Goal: Task Accomplishment & Management: Use online tool/utility

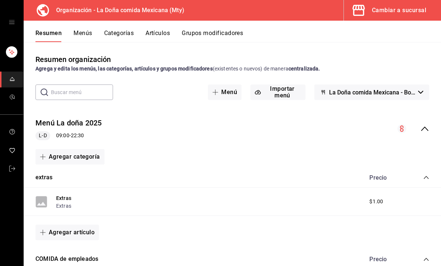
click at [159, 34] on button "Artículos" at bounding box center [157, 36] width 24 height 13
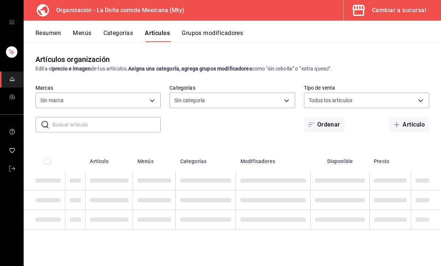
type input "807d94b5-1b38-4ed6-a3df-467630bb9ad2,7bdc5ec2-7f18-46f5-b122-544e67ef907d,7c02d…"
click at [138, 127] on input "text" at bounding box center [106, 124] width 108 height 15
type input "82b1eadd-c2ee-40b7-b3cf-0c4d84c672d7,eafb53c1-c9d8-406d-8857-2811e3366c88,af474…"
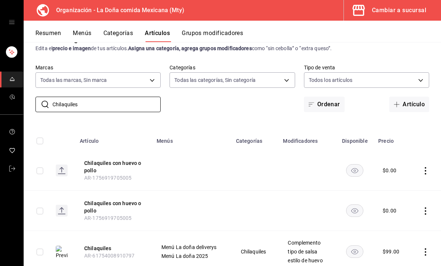
scroll to position [20, 0]
click at [63, 252] on img at bounding box center [62, 252] width 12 height 13
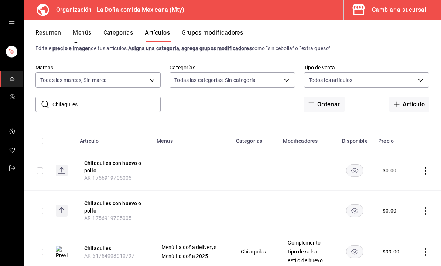
click at [120, 101] on input "Chilaquiles" at bounding box center [106, 104] width 108 height 15
type input "C"
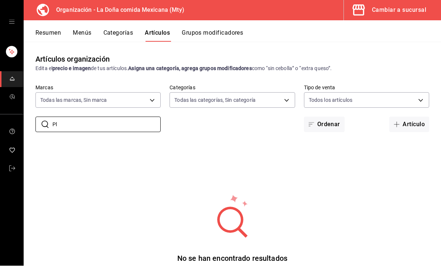
type input "P"
type input "p"
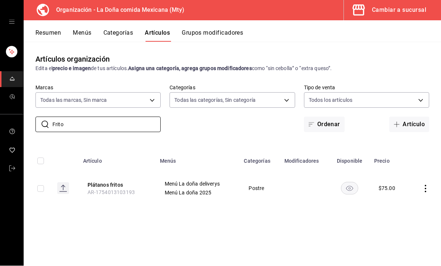
click at [63, 189] on rect at bounding box center [63, 189] width 12 height 12
click at [132, 132] on input "Frito" at bounding box center [106, 124] width 108 height 15
type input "F"
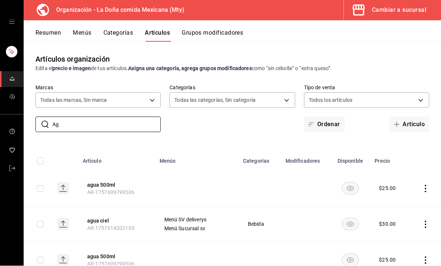
type input "A"
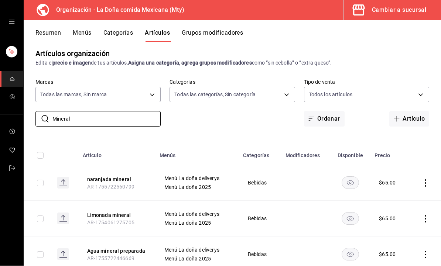
scroll to position [5, 0]
click at [66, 258] on icon at bounding box center [62, 258] width 7 height 1
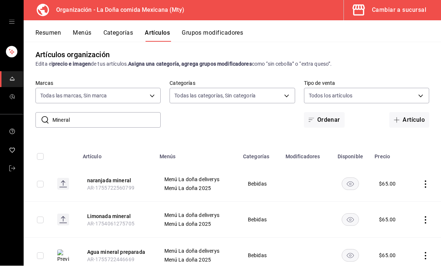
click at [64, 222] on rect at bounding box center [63, 220] width 12 height 12
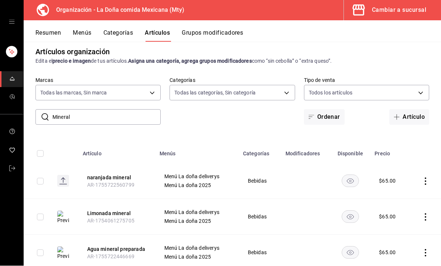
scroll to position [25, 0]
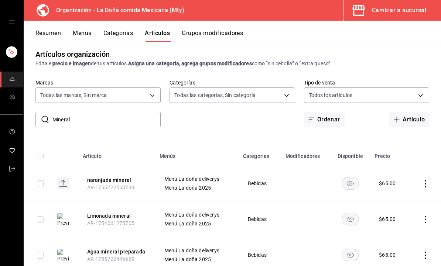
click at [66, 178] on rect at bounding box center [63, 184] width 12 height 12
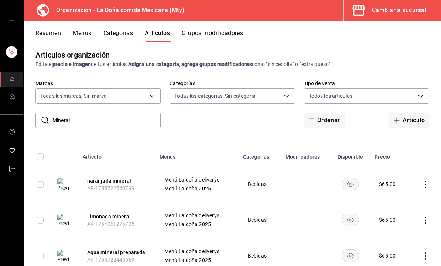
click at [73, 113] on input "Mineral" at bounding box center [106, 120] width 108 height 15
click at [89, 113] on input "Mineral" at bounding box center [106, 120] width 108 height 15
type input "M"
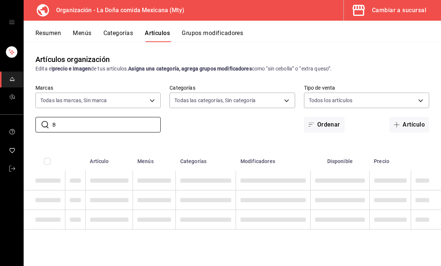
scroll to position [0, 0]
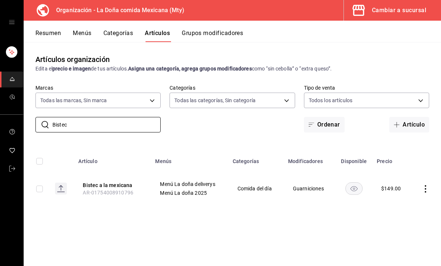
click at [60, 183] on rect at bounding box center [61, 189] width 12 height 12
click at [78, 117] on input "Bistec" at bounding box center [106, 124] width 108 height 15
type input "B"
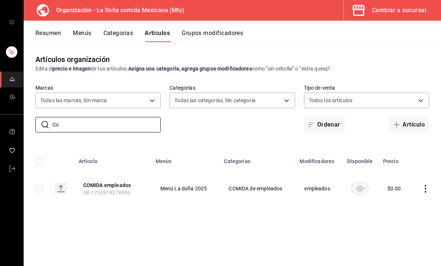
type input "C"
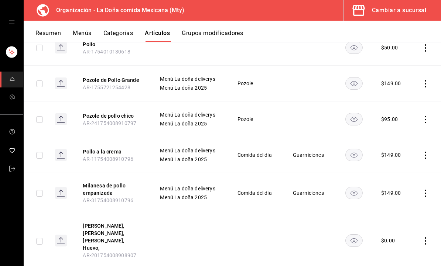
scroll to position [417, 0]
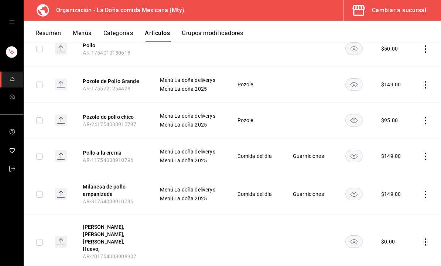
click at [59, 150] on rect at bounding box center [61, 156] width 12 height 12
click at [63, 150] on rect at bounding box center [61, 156] width 12 height 12
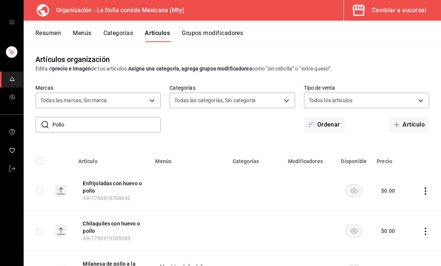
scroll to position [0, 0]
click at [131, 117] on input "Pollo" at bounding box center [106, 124] width 108 height 15
type input "P"
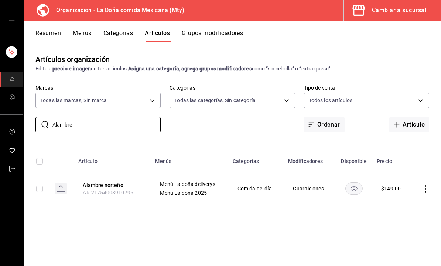
click at [62, 183] on rect at bounding box center [61, 189] width 12 height 12
click at [132, 117] on input "Alambre" at bounding box center [106, 124] width 108 height 15
type input "A"
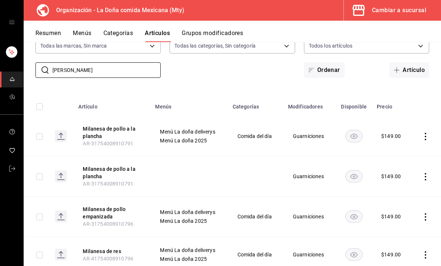
scroll to position [54, 0]
click at [65, 249] on rect at bounding box center [61, 255] width 12 height 12
click at [248, 260] on div "Artículos organización Edita el precio e imagen de tus artículos. Asigna una ca…" at bounding box center [232, 154] width 417 height 224
click at [245, 263] on div "Artículos organización Edita el precio e imagen de tus artículos. Asigna una ca…" at bounding box center [232, 154] width 417 height 224
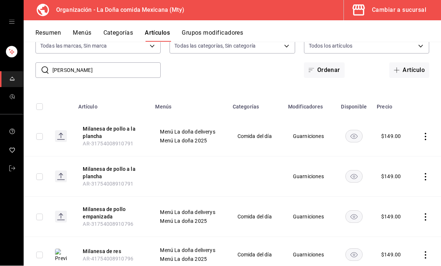
click at [64, 249] on img at bounding box center [61, 255] width 12 height 13
click at [66, 212] on rect at bounding box center [61, 218] width 12 height 12
click at [139, 64] on input "[PERSON_NAME]" at bounding box center [106, 71] width 108 height 15
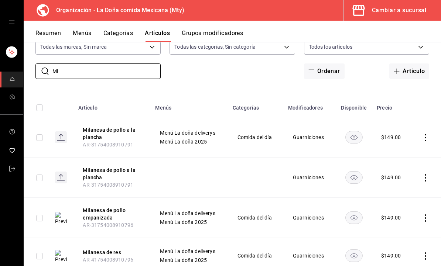
type input "M"
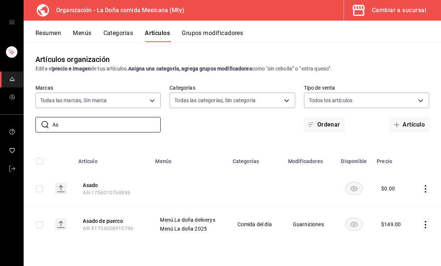
scroll to position [7, 0]
type input "As"
click at [60, 219] on rect at bounding box center [61, 224] width 12 height 12
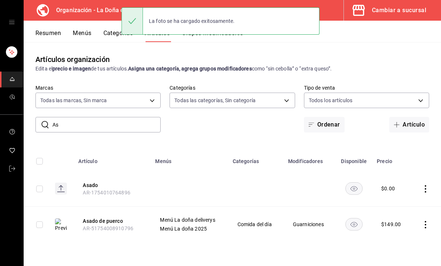
click at [91, 31] on button "Menús" at bounding box center [82, 36] width 18 height 13
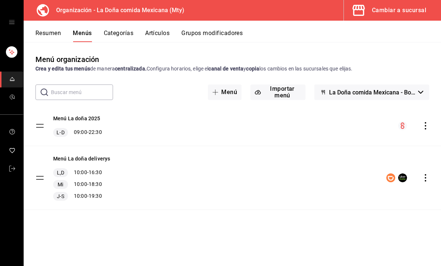
click at [424, 174] on icon "actions" at bounding box center [424, 177] width 7 height 7
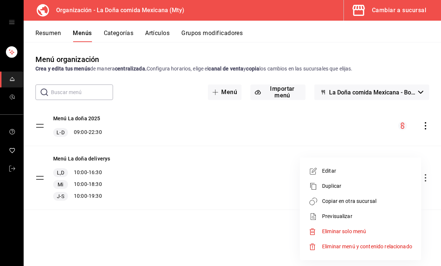
click at [375, 203] on span "Copiar en otra sucursal" at bounding box center [367, 201] width 90 height 8
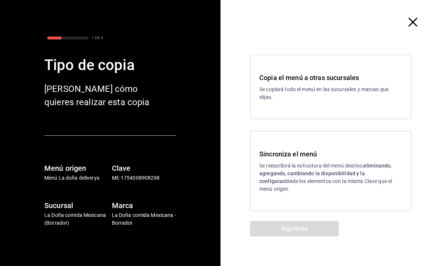
click at [380, 186] on p "Se reescribirá la estructura del menú destino; eliminando, agregando, cambiando…" at bounding box center [330, 177] width 143 height 31
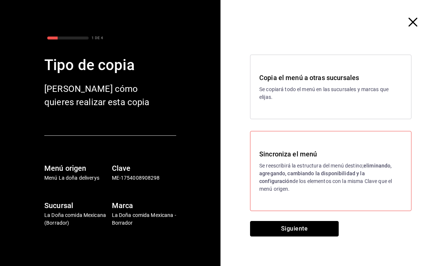
click at [323, 236] on button "Siguiente" at bounding box center [294, 229] width 89 height 16
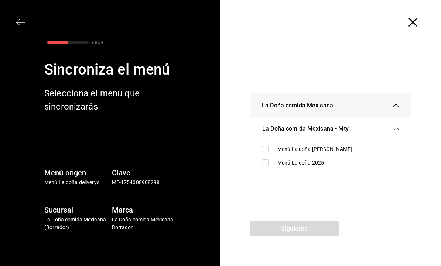
click at [341, 148] on div "Menú La doña [PERSON_NAME]" at bounding box center [338, 149] width 122 height 8
checkbox input "true"
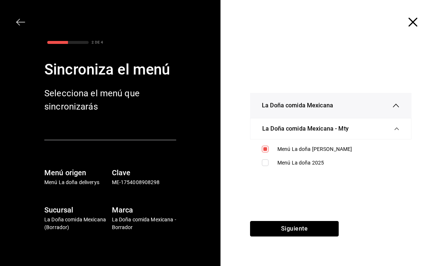
click at [321, 233] on button "Siguiente" at bounding box center [294, 229] width 89 height 16
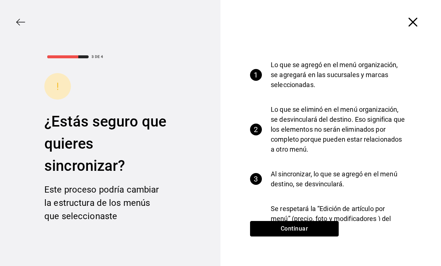
click at [327, 230] on button "Continuar" at bounding box center [294, 229] width 89 height 16
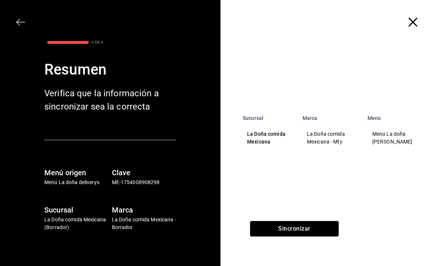
click at [322, 233] on button "Sincronizar" at bounding box center [294, 229] width 89 height 16
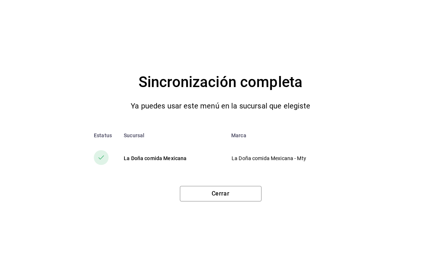
click at [250, 193] on button "Cerrar" at bounding box center [221, 194] width 82 height 16
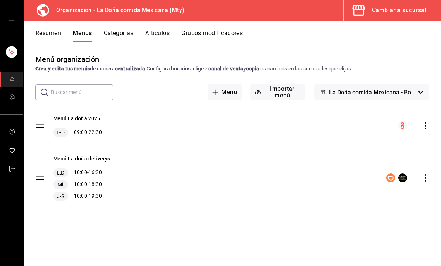
click at [425, 9] on div "Cambiar a sucursal" at bounding box center [399, 10] width 54 height 10
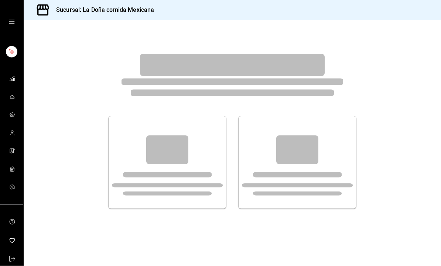
scroll to position [0, 0]
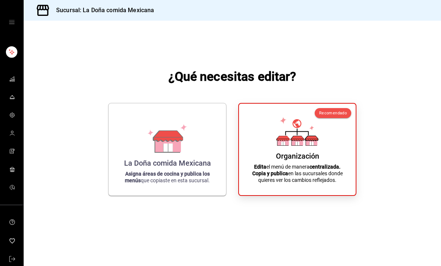
click at [199, 158] on div "La Doña comida Mexicana Asigna áreas de cocina y publica los menús que copiaste…" at bounding box center [167, 149] width 100 height 80
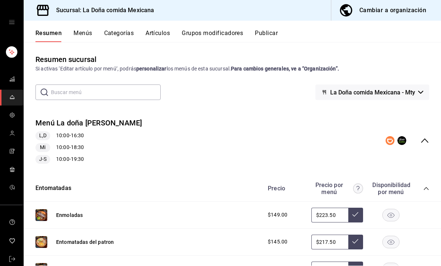
click at [270, 34] on button "Publicar" at bounding box center [266, 36] width 23 height 13
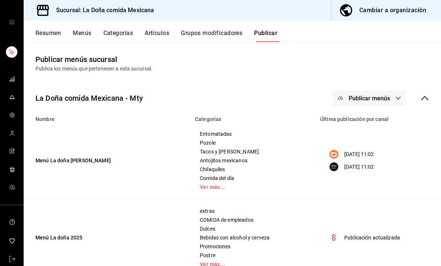
click at [388, 98] on span "Publicar menús" at bounding box center [368, 98] width 41 height 7
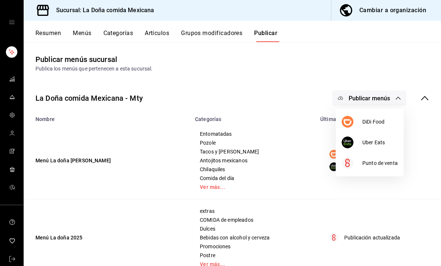
click at [424, 103] on div at bounding box center [220, 133] width 441 height 266
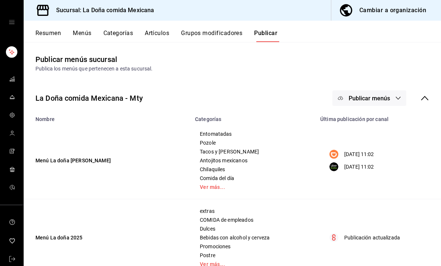
click at [426, 99] on icon at bounding box center [424, 98] width 9 height 9
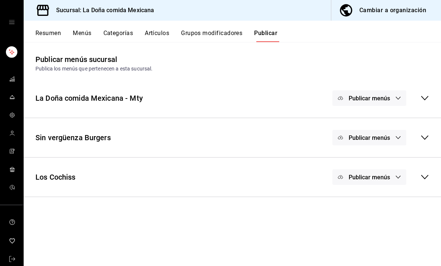
click at [398, 96] on icon "button" at bounding box center [398, 98] width 6 height 6
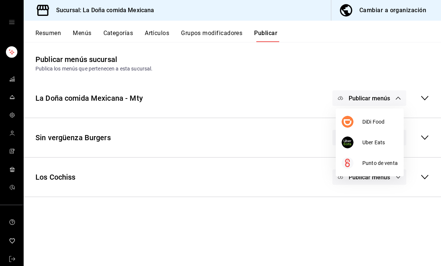
click at [380, 123] on span "DiDi Food" at bounding box center [379, 122] width 35 height 8
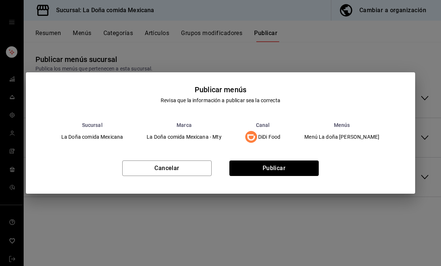
click at [302, 168] on button "Publicar" at bounding box center [273, 169] width 89 height 16
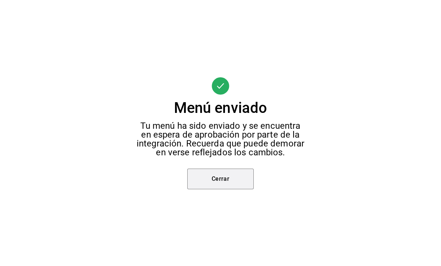
click at [243, 183] on button "Cerrar" at bounding box center [220, 179] width 66 height 21
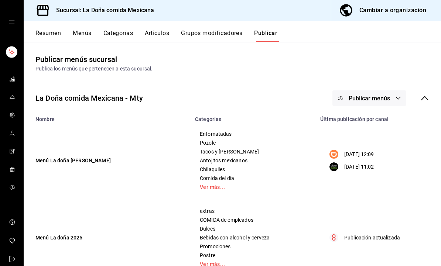
click at [383, 101] on span "Publicar menús" at bounding box center [368, 98] width 41 height 7
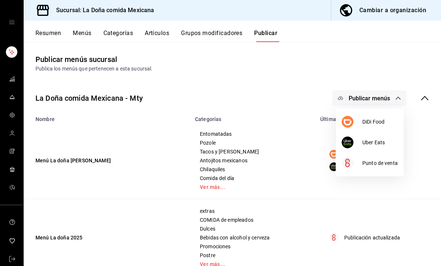
click at [373, 143] on span "Uber Eats" at bounding box center [379, 143] width 35 height 8
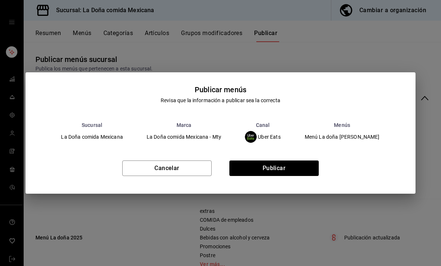
click at [282, 172] on button "Publicar" at bounding box center [273, 169] width 89 height 16
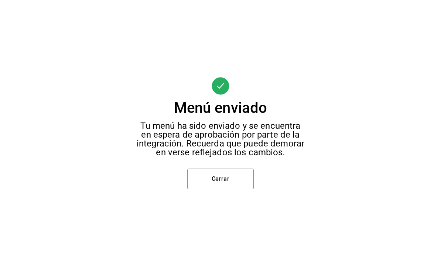
click at [235, 185] on button "Cerrar" at bounding box center [220, 179] width 66 height 21
